Goal: Task Accomplishment & Management: Manage account settings

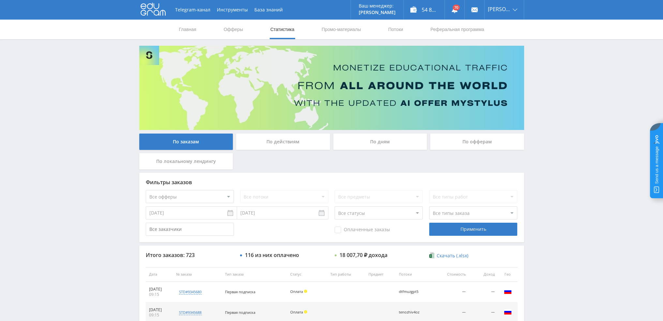
click at [389, 142] on div "По дням" at bounding box center [380, 141] width 94 height 16
click at [0, 0] on input "По дням" at bounding box center [0, 0] width 0 height 0
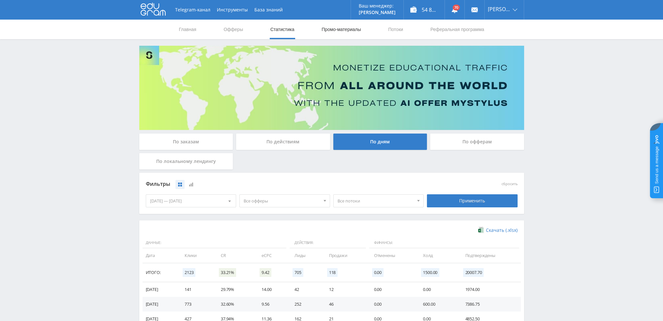
click at [346, 27] on link "Промо-материалы" at bounding box center [341, 30] width 40 height 20
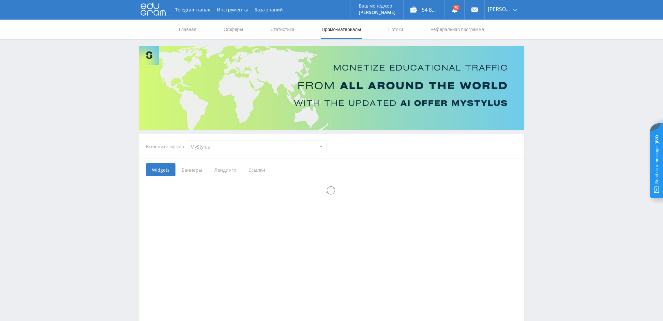
click at [235, 152] on select "MyStylus MyStylus - Revshare Кампус AI Studybay Автор24 Studybay [GEOGRAPHIC_DA…" at bounding box center [257, 146] width 140 height 13
click at [397, 30] on link "Потоки" at bounding box center [395, 30] width 16 height 20
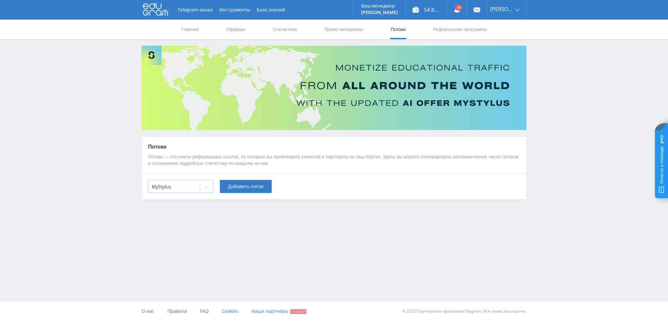
click at [181, 190] on div "MyStylus" at bounding box center [173, 186] width 51 height 9
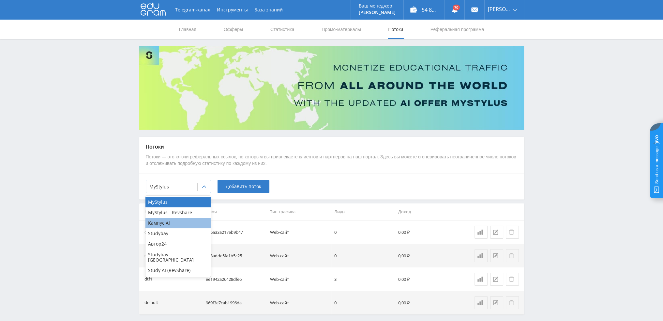
click at [164, 222] on div "Кампус AI" at bounding box center [177, 223] width 65 height 10
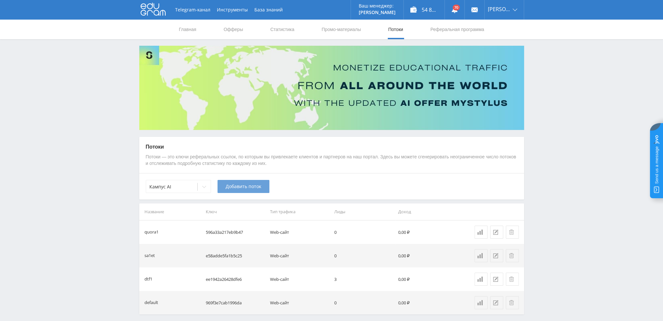
click at [236, 191] on button "Добавить поток" at bounding box center [244, 186] width 52 height 13
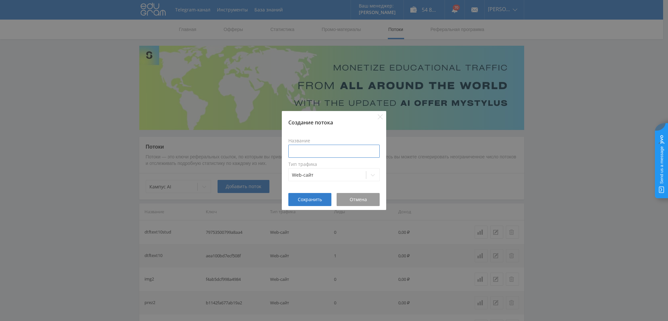
click at [343, 150] on input at bounding box center [333, 150] width 91 height 13
type input "tenesse5a"
click at [310, 198] on span "Сохранить" at bounding box center [310, 199] width 24 height 5
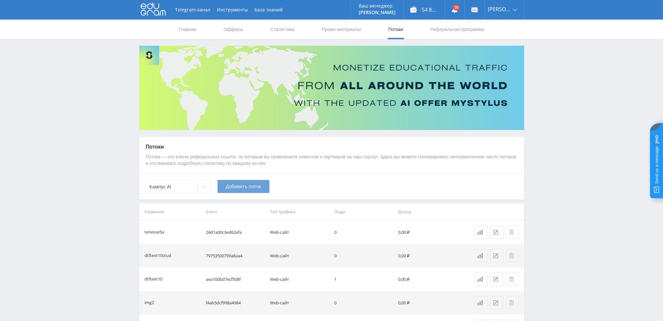
click at [233, 188] on span "Добавить поток" at bounding box center [244, 186] width 36 height 5
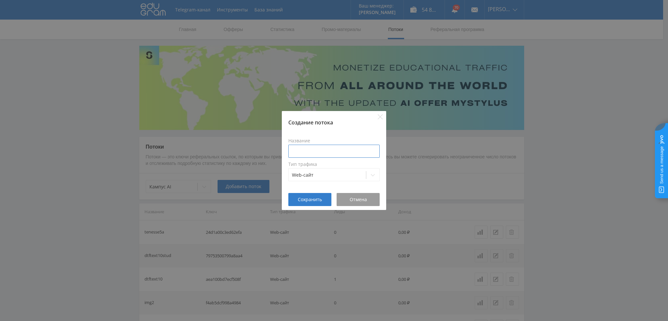
click at [311, 155] on input at bounding box center [333, 150] width 91 height 13
type input "tenref5a"
click at [309, 199] on span "Сохранить" at bounding box center [310, 199] width 24 height 5
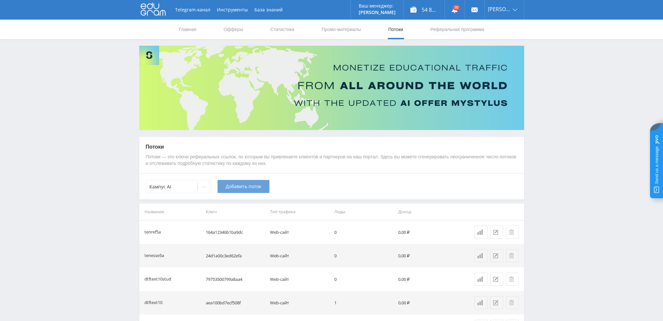
click at [245, 187] on span "Добавить поток" at bounding box center [244, 186] width 36 height 5
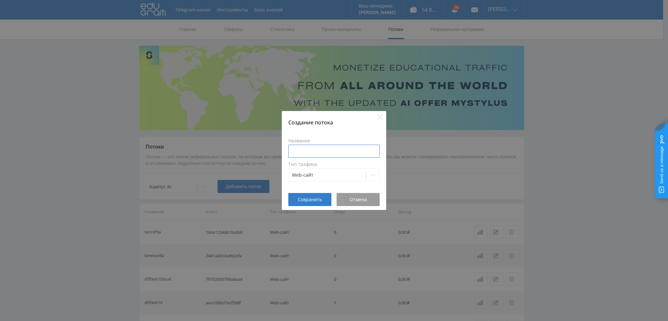
click at [307, 152] on input at bounding box center [333, 150] width 91 height 13
type input "tenkurs6a"
click at [315, 202] on button "Сохранить" at bounding box center [309, 199] width 43 height 13
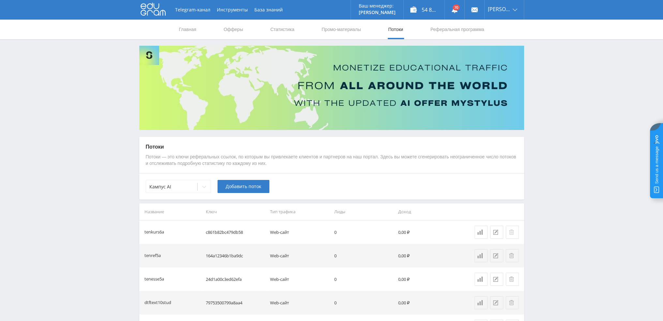
click at [511, 234] on button at bounding box center [512, 231] width 13 height 13
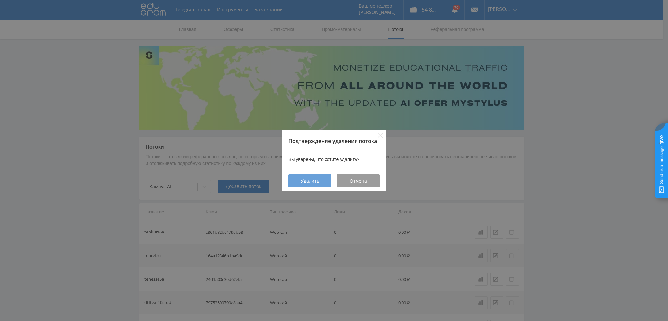
click at [304, 183] on span "Удалить" at bounding box center [310, 180] width 19 height 5
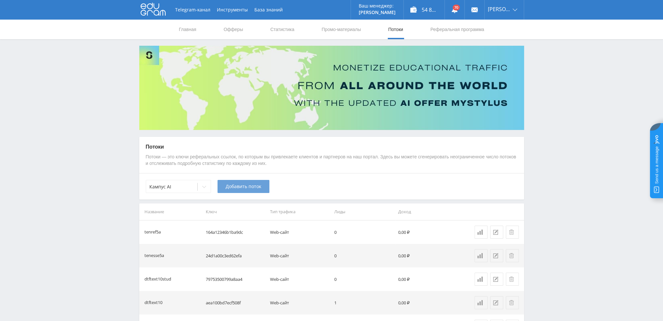
click at [232, 188] on span "Добавить поток" at bounding box center [244, 186] width 36 height 5
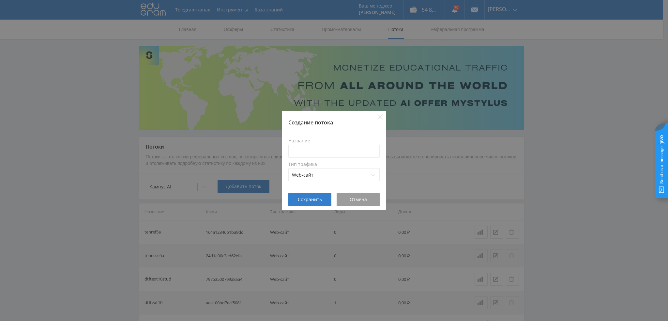
click at [322, 163] on label "Тип трафика" at bounding box center [333, 163] width 91 height 5
click at [321, 154] on input at bounding box center [333, 150] width 91 height 13
type input "tenkurs5a"
click at [314, 199] on span "Сохранить" at bounding box center [310, 199] width 24 height 5
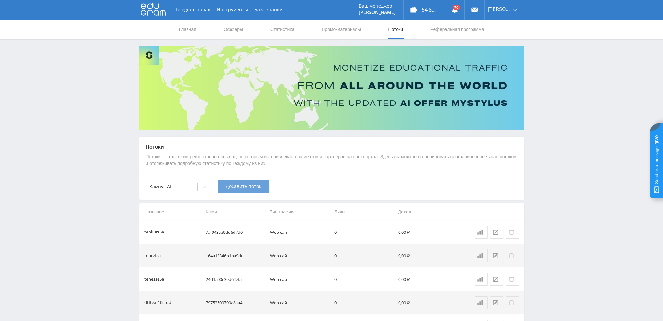
click at [241, 187] on span "Добавить поток" at bounding box center [244, 186] width 36 height 5
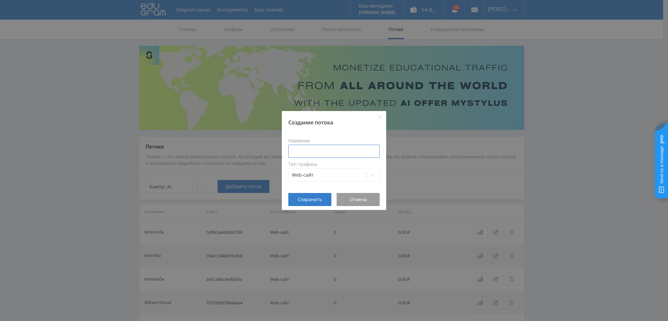
click at [314, 157] on input at bounding box center [333, 150] width 91 height 13
type input "tendip5a"
click at [314, 197] on span "Сохранить" at bounding box center [310, 199] width 24 height 5
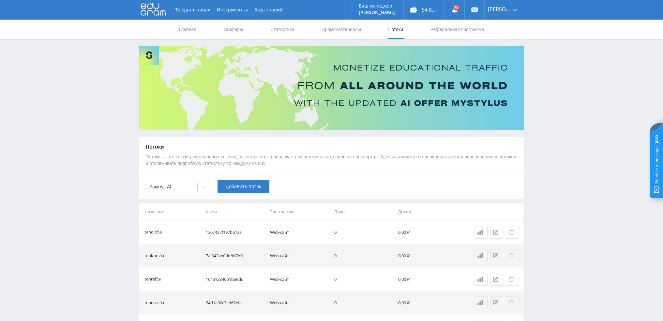
click at [202, 188] on icon at bounding box center [204, 186] width 5 height 5
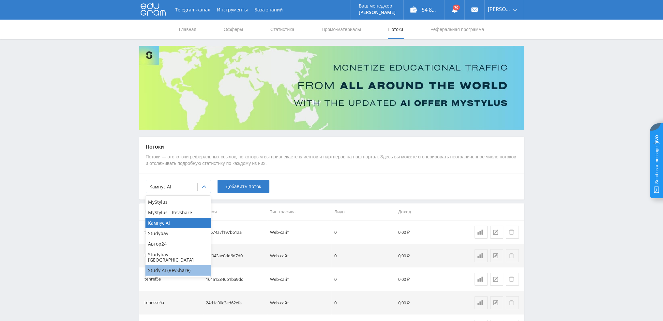
click at [176, 265] on div "Study AI (RevShare)" at bounding box center [177, 270] width 65 height 10
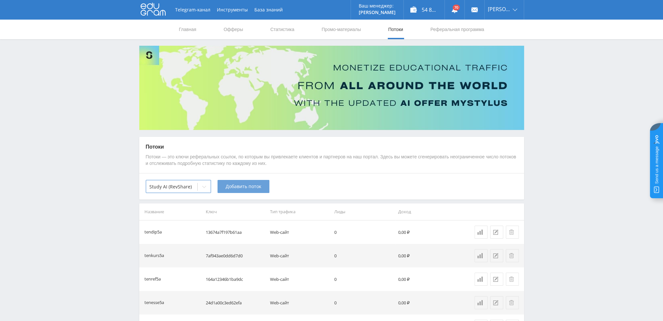
click at [237, 186] on span "Добавить поток" at bounding box center [244, 186] width 36 height 5
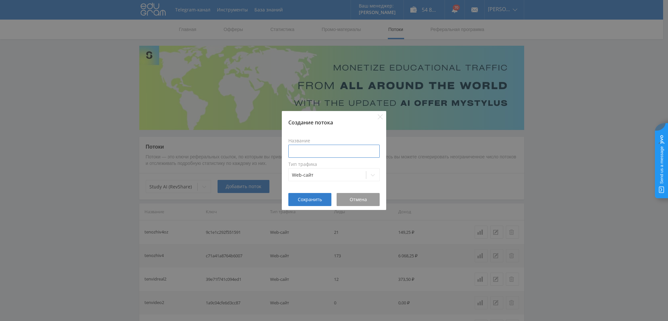
click at [318, 153] on input at bounding box center [333, 150] width 91 height 13
type input "tenref5a"
click at [311, 197] on span "Сохранить" at bounding box center [310, 199] width 24 height 5
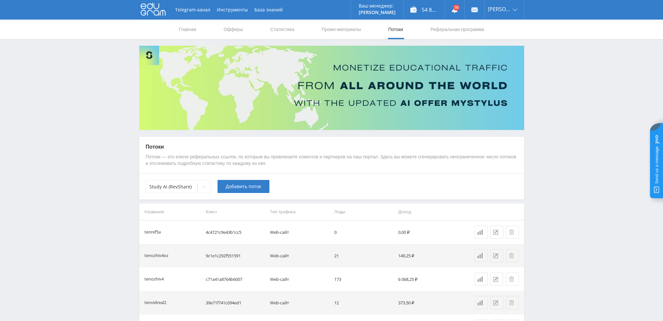
click at [244, 186] on span "Добавить поток" at bounding box center [244, 186] width 36 height 5
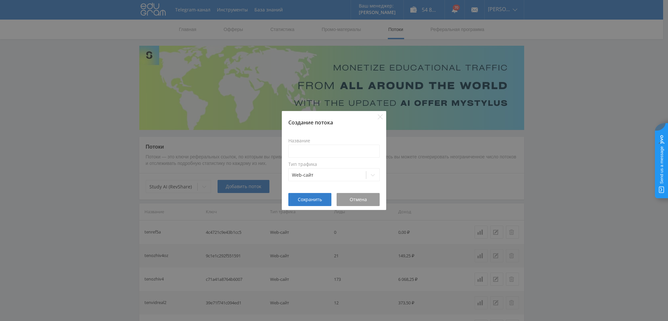
click at [323, 143] on div "Название" at bounding box center [333, 148] width 91 height 20
click at [320, 150] on input at bounding box center [333, 150] width 91 height 13
paste input "ten"
type input "tenesse5a"
click at [305, 199] on span "Сохранить" at bounding box center [310, 199] width 24 height 5
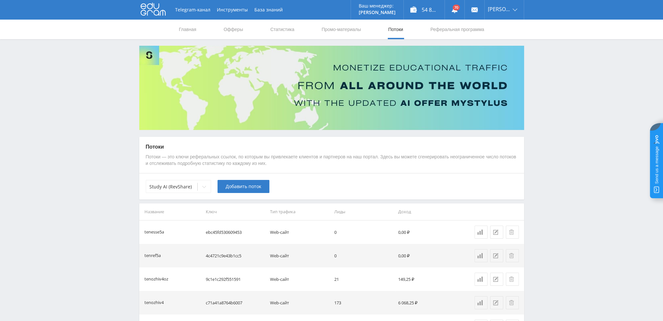
click at [236, 187] on span "Добавить поток" at bounding box center [244, 186] width 36 height 5
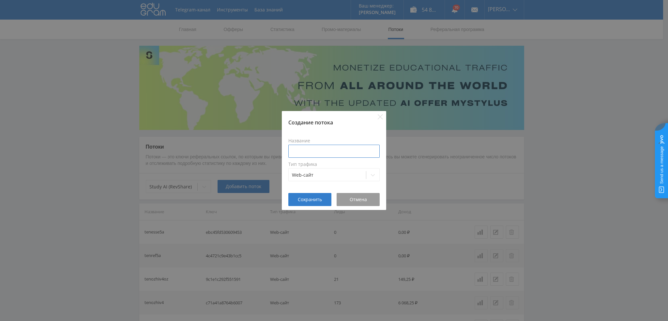
click at [305, 152] on input at bounding box center [333, 150] width 91 height 13
paste input "ten"
type input "tenkurs5a"
click at [304, 201] on span "Сохранить" at bounding box center [310, 199] width 24 height 5
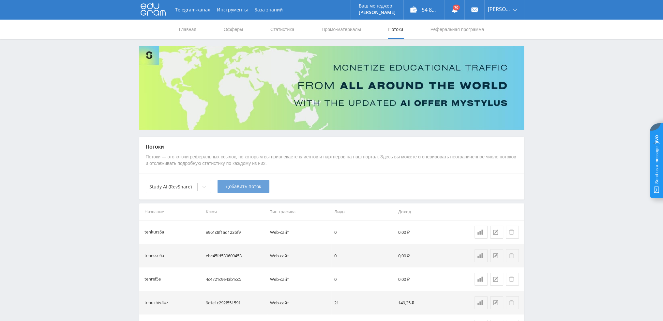
click at [254, 189] on button "Добавить поток" at bounding box center [244, 186] width 52 height 13
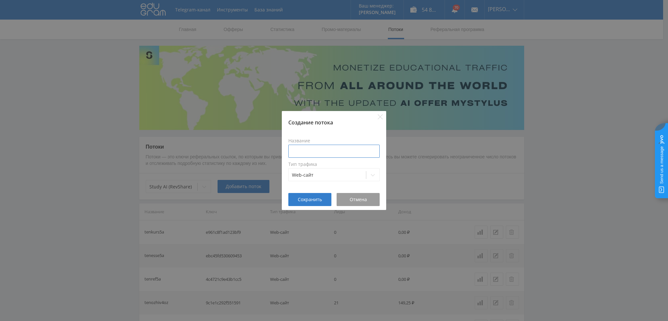
click at [338, 152] on input at bounding box center [333, 150] width 91 height 13
paste input "ten"
type input "tendip5a"
click at [316, 197] on span "Сохранить" at bounding box center [310, 199] width 24 height 5
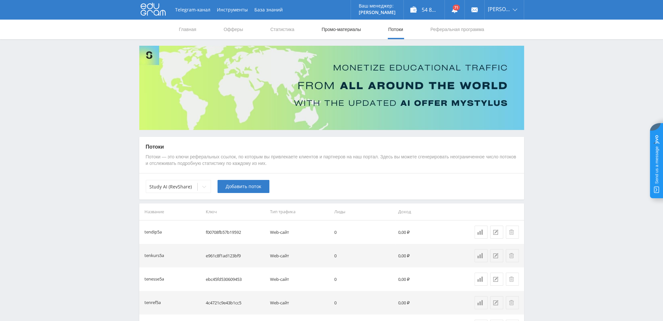
click at [339, 32] on link "Промо-материалы" at bounding box center [341, 30] width 40 height 20
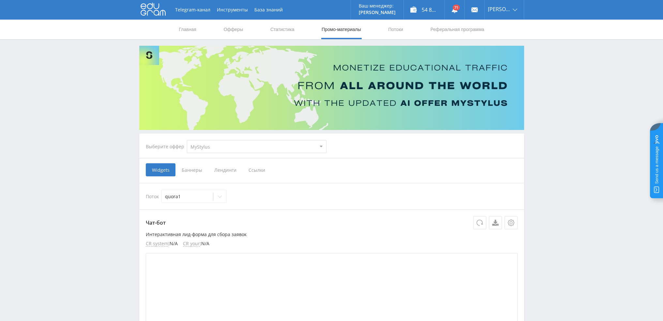
click at [244, 148] on select "MyStylus MyStylus - Revshare Кампус AI Studybay Автор24 Studybay [GEOGRAPHIC_DA…" at bounding box center [257, 146] width 140 height 13
select select "376"
click at [187, 140] on select "MyStylus MyStylus - Revshare Кампус AI Studybay Автор24 Studybay [GEOGRAPHIC_DA…" at bounding box center [257, 146] width 140 height 13
click at [190, 171] on span "Ссылки" at bounding box center [189, 169] width 29 height 13
click at [0, 0] on input "Ссылки" at bounding box center [0, 0] width 0 height 0
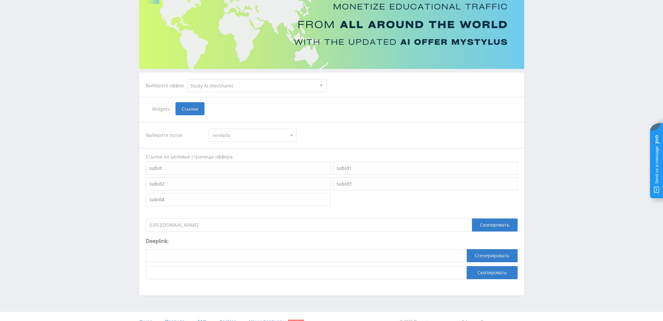
scroll to position [71, 0]
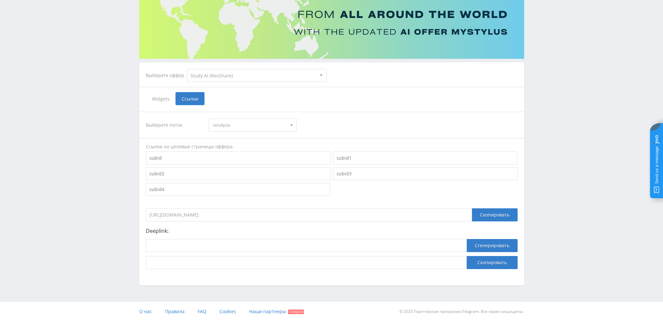
click at [249, 126] on span "tendip5a" at bounding box center [250, 125] width 74 height 12
click at [249, 125] on span "tendip5a" at bounding box center [250, 125] width 74 height 12
click at [235, 76] on select "MyStylus MyStylus - Revshare Кампус AI Studybay Автор24 Studybay [GEOGRAPHIC_DA…" at bounding box center [257, 75] width 140 height 13
click at [187, 69] on select "MyStylus MyStylus - Revshare Кампус AI Studybay Автор24 Studybay [GEOGRAPHIC_DA…" at bounding box center [257, 75] width 140 height 13
click at [225, 122] on span "tendip5a" at bounding box center [250, 125] width 74 height 12
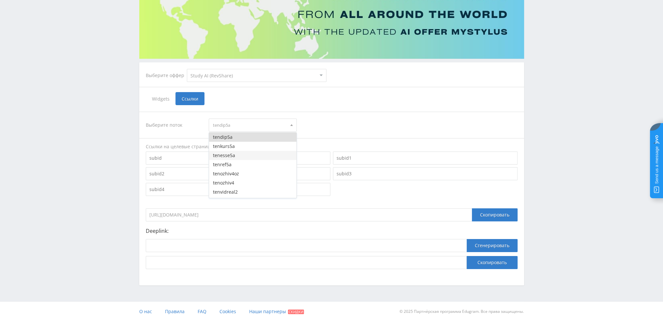
click at [237, 153] on button "tenesse5a" at bounding box center [252, 155] width 87 height 9
drag, startPoint x: 287, startPoint y: 214, endPoint x: 135, endPoint y: 213, distance: 151.7
click at [135, 213] on div "Telegram-канал Инструменты База знаний Ваш менеджер: [PERSON_NAME] [PERSON_NAME…" at bounding box center [331, 125] width 663 height 392
click at [215, 75] on select "MyStylus MyStylus - Revshare Кампус AI Studybay Автор24 Studybay [GEOGRAPHIC_DA…" at bounding box center [257, 75] width 140 height 13
select select "340"
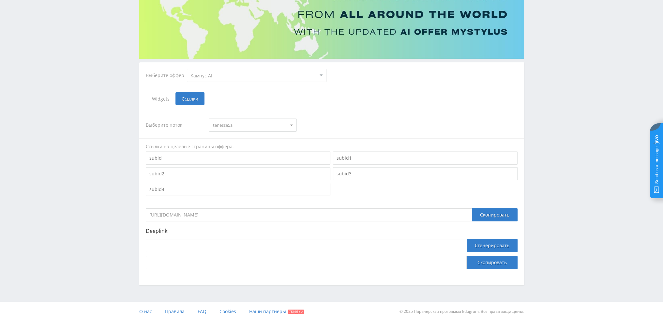
click at [187, 69] on select "MyStylus MyStylus - Revshare Кампус AI Studybay Автор24 Studybay [GEOGRAPHIC_DA…" at bounding box center [257, 75] width 140 height 13
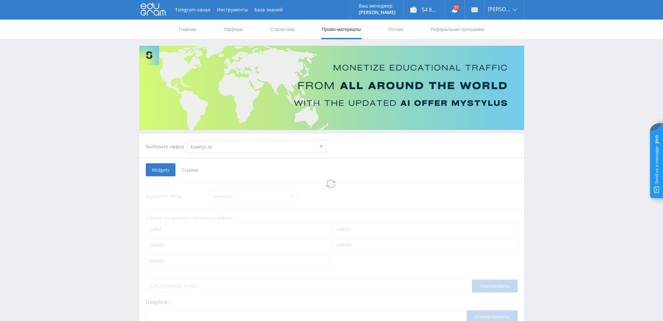
select select "340"
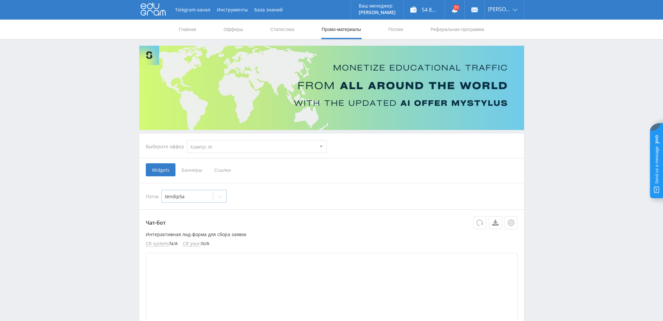
click at [201, 195] on div at bounding box center [187, 196] width 45 height 7
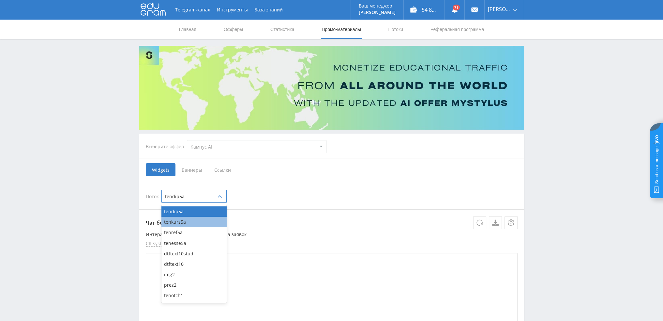
click at [189, 224] on div "tenkurs5a" at bounding box center [193, 222] width 65 height 10
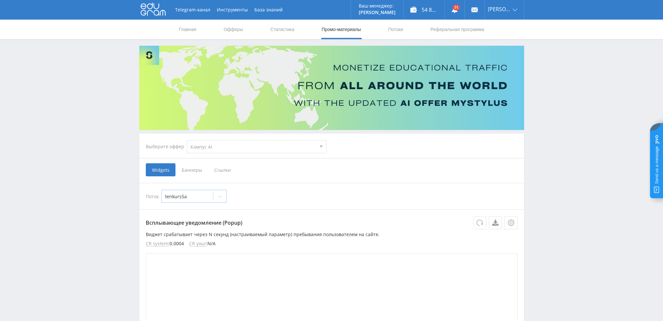
click at [201, 202] on div "tenkurs5a" at bounding box center [193, 195] width 65 height 13
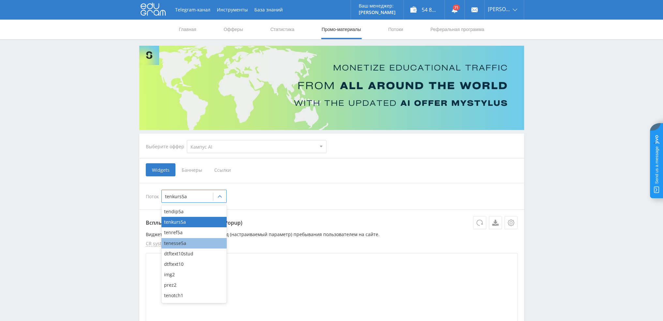
click at [186, 242] on div "tenesse5a" at bounding box center [193, 243] width 65 height 10
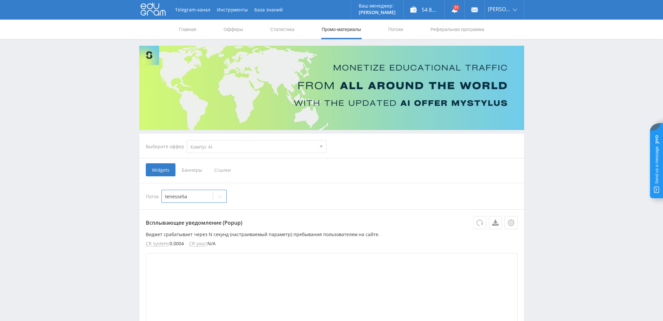
click at [227, 168] on span "Ссылки" at bounding box center [222, 169] width 29 height 13
click at [0, 0] on input "Ссылки" at bounding box center [0, 0] width 0 height 0
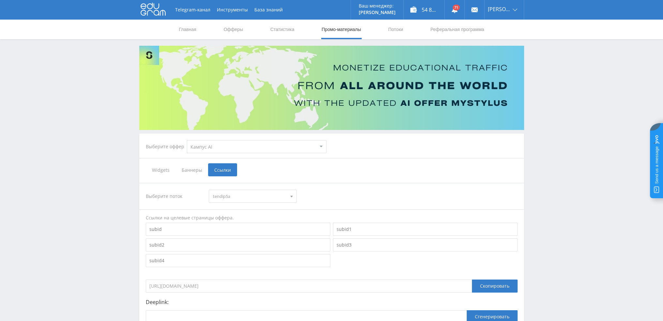
click at [232, 196] on span "tendip5a" at bounding box center [250, 196] width 74 height 12
click at [230, 234] on button "tenesse5a" at bounding box center [252, 235] width 87 height 9
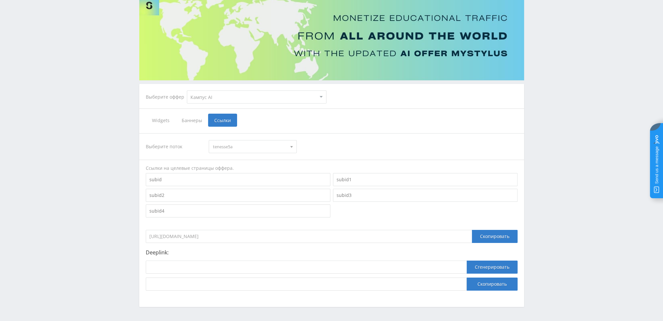
scroll to position [71, 0]
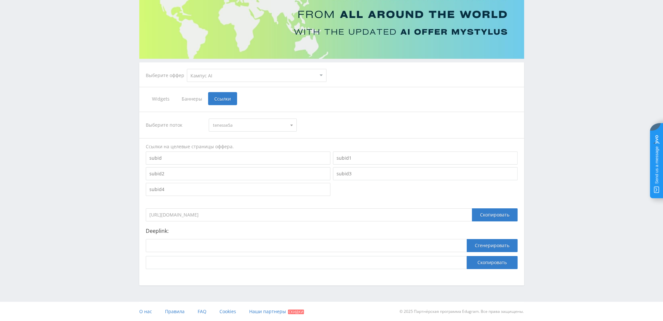
drag, startPoint x: 227, startPoint y: 214, endPoint x: 112, endPoint y: 219, distance: 114.6
click at [115, 219] on div "Telegram-канал Инструменты База знаний Ваш менеджер: [PERSON_NAME] [PERSON_NAME…" at bounding box center [331, 125] width 663 height 392
click at [90, 177] on div "Telegram-канал Инструменты База знаний Ваш менеджер: [PERSON_NAME] [PERSON_NAME…" at bounding box center [331, 125] width 663 height 392
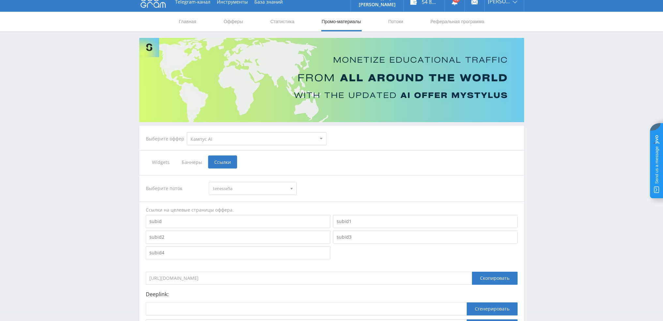
scroll to position [0, 0]
